Goal: Transaction & Acquisition: Purchase product/service

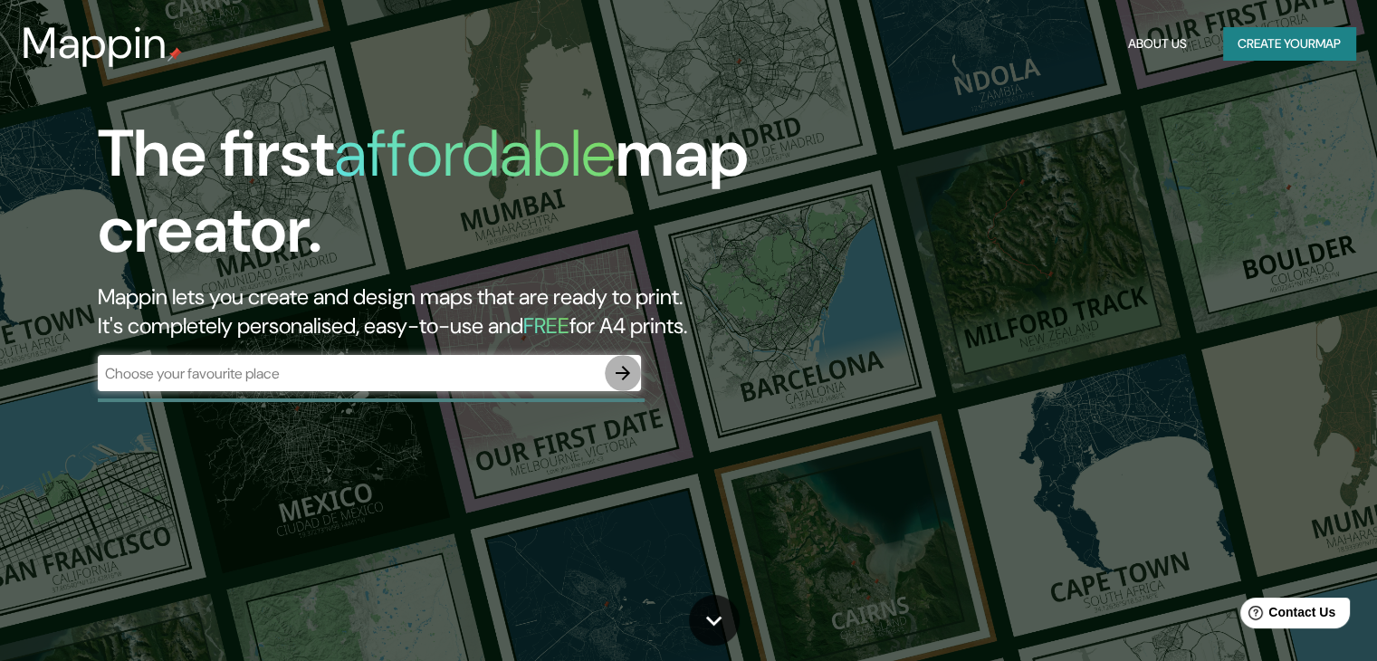
click at [617, 367] on icon "button" at bounding box center [623, 373] width 22 height 22
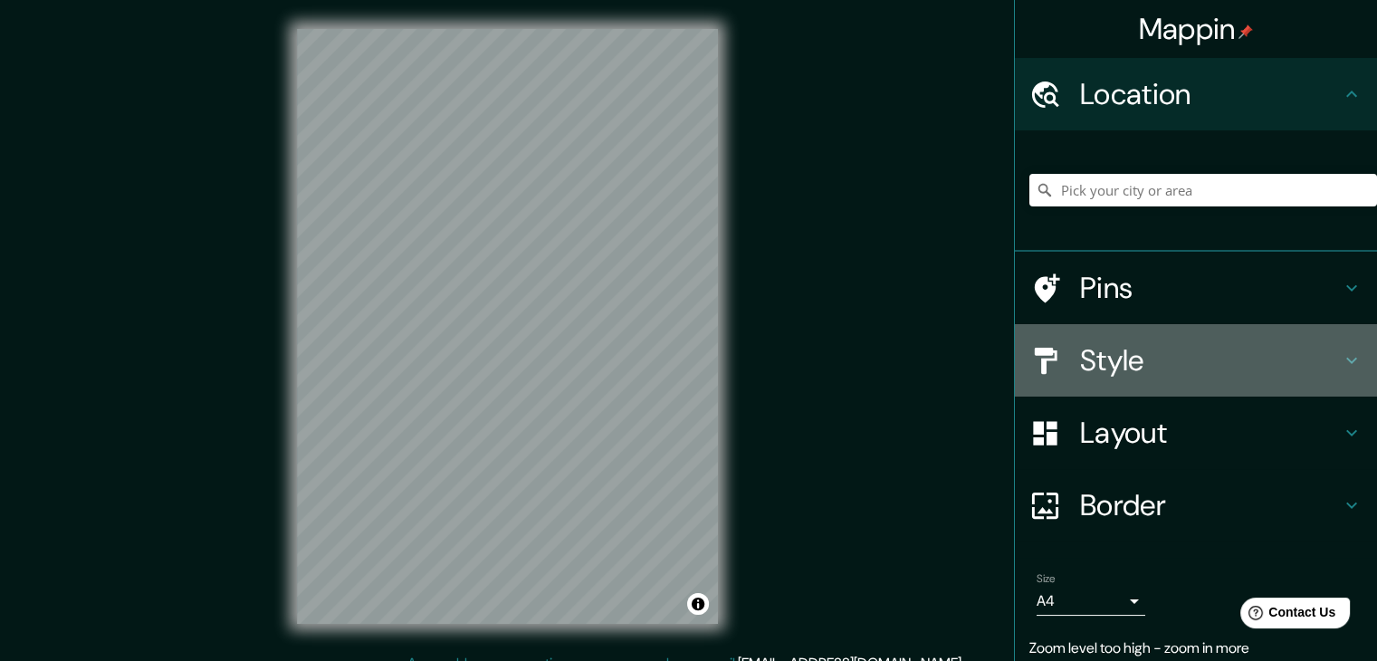
click at [1136, 358] on h4 "Style" at bounding box center [1210, 360] width 261 height 36
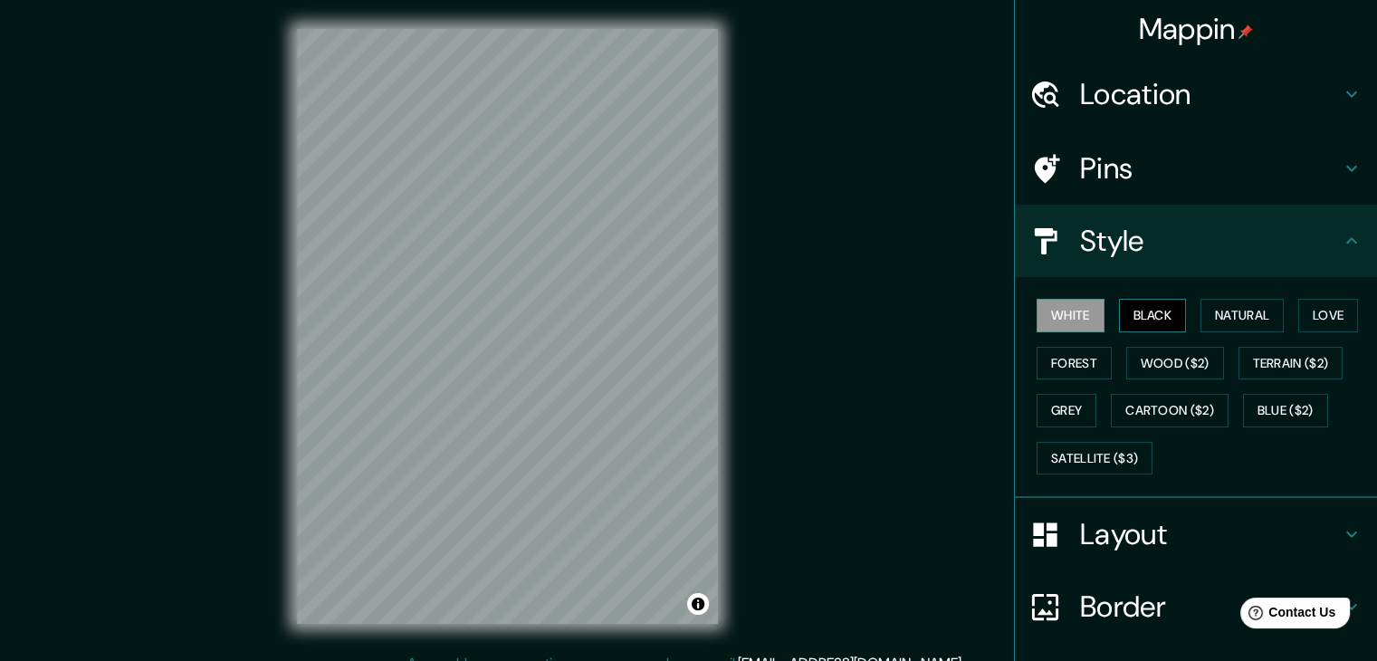
click at [1148, 320] on button "Black" at bounding box center [1153, 315] width 68 height 33
click at [1271, 308] on button "Natural" at bounding box center [1241, 315] width 83 height 33
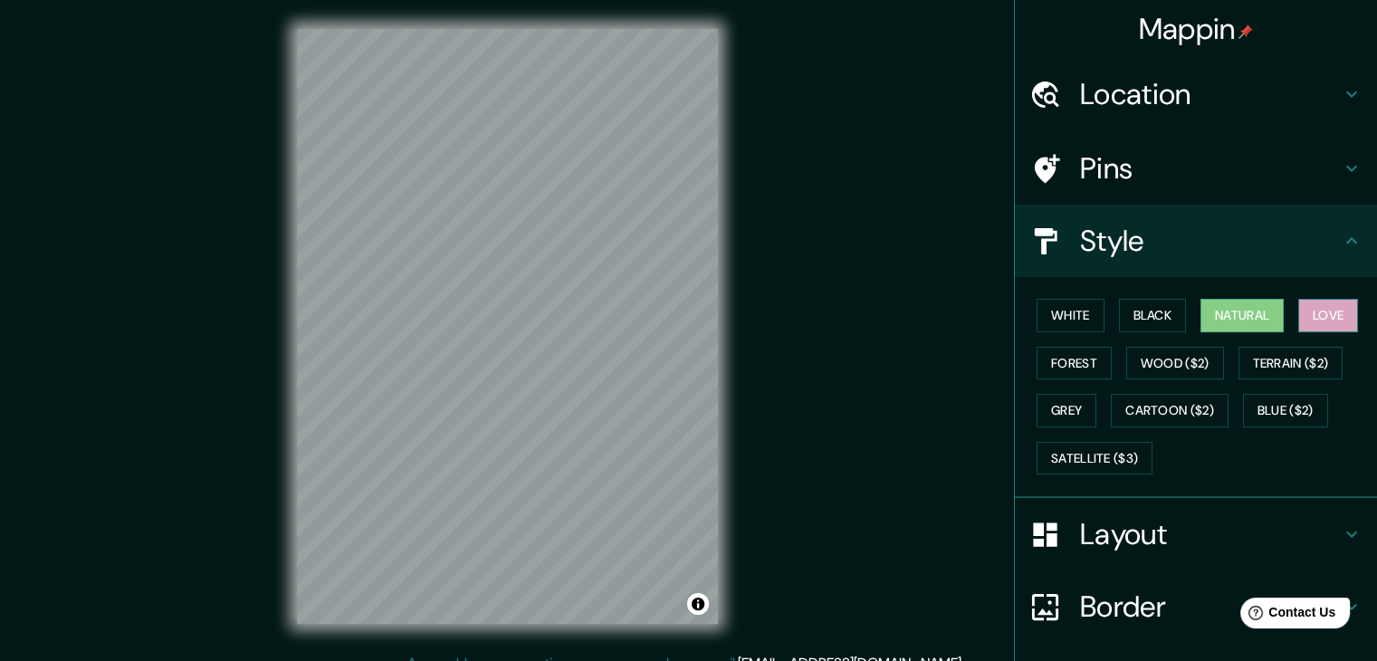
click at [1337, 309] on button "Love" at bounding box center [1328, 315] width 60 height 33
click at [1089, 359] on button "Forest" at bounding box center [1073, 363] width 75 height 33
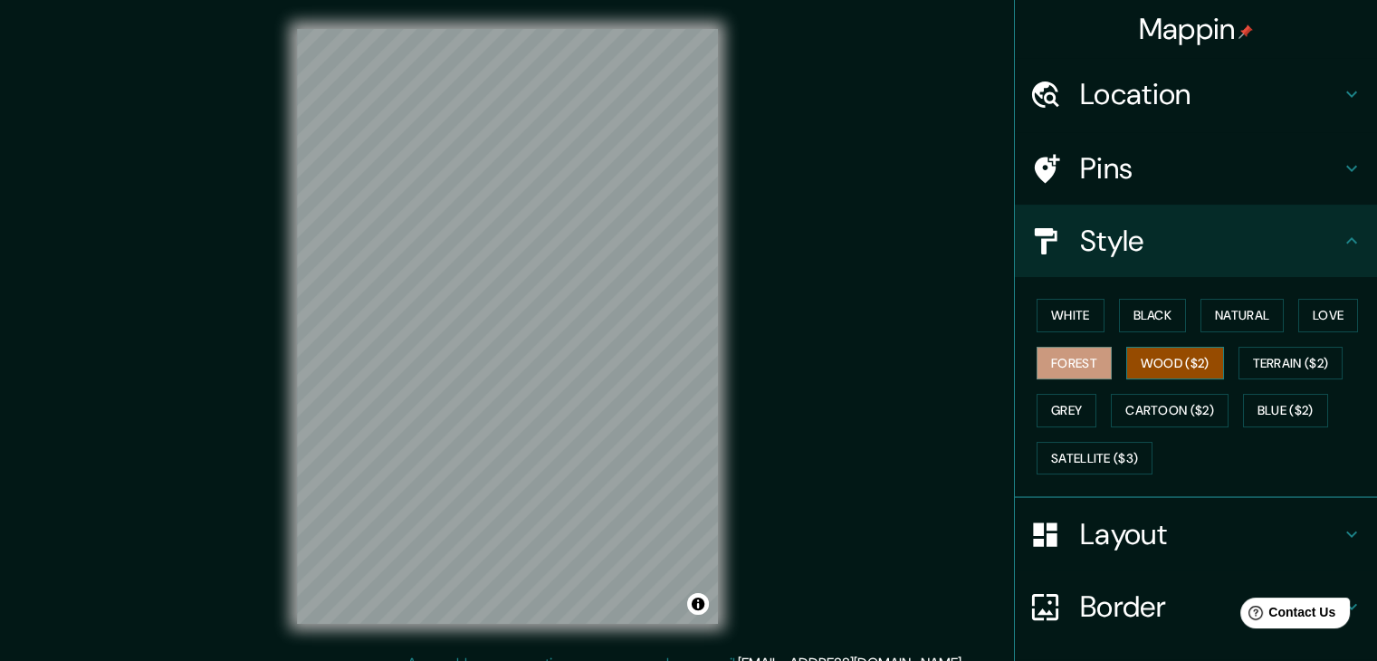
click at [1141, 364] on button "Wood ($2)" at bounding box center [1175, 363] width 98 height 33
click at [1251, 363] on button "Terrain ($2)" at bounding box center [1290, 363] width 105 height 33
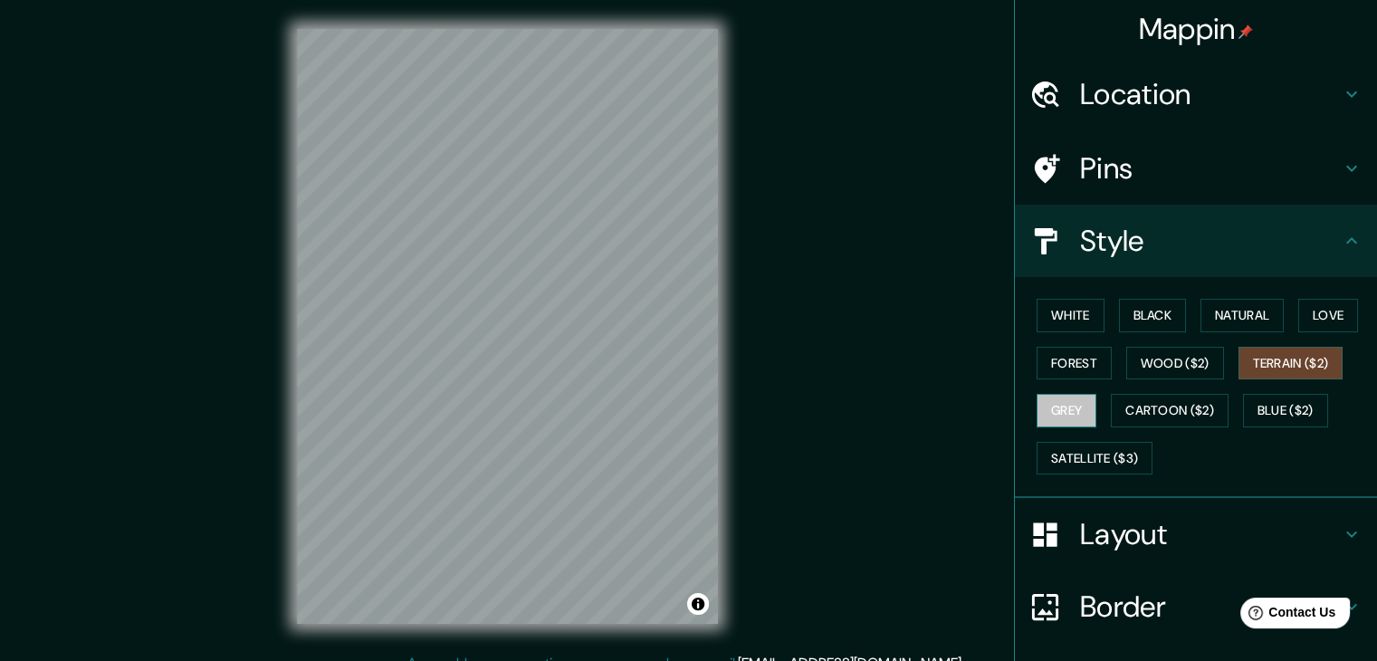
click at [1046, 409] on button "Grey" at bounding box center [1066, 410] width 60 height 33
click at [1126, 404] on button "Cartoon ($2)" at bounding box center [1170, 410] width 118 height 33
